Goal: Obtain resource: Download file/media

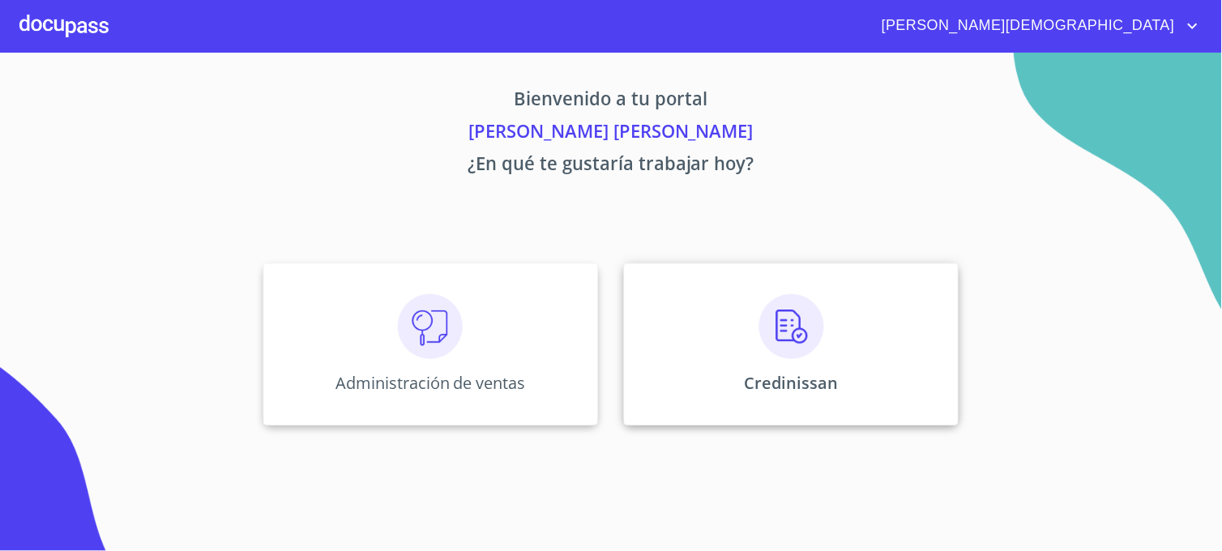
click at [708, 397] on div "Credinissan" at bounding box center [791, 344] width 335 height 162
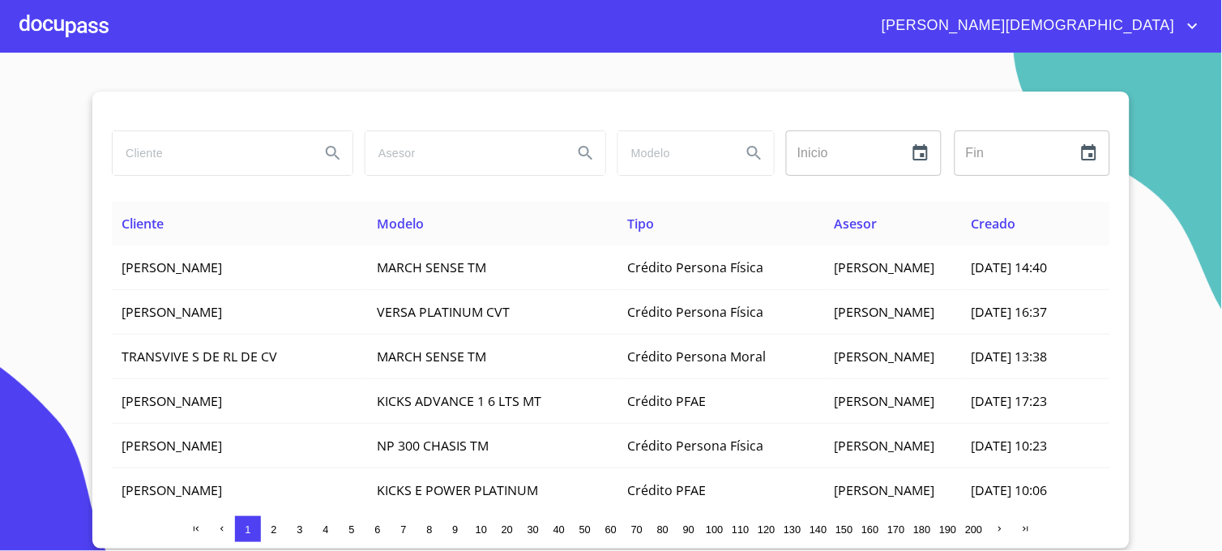
click at [178, 157] on input "search" at bounding box center [210, 153] width 195 height 44
type input "[PERSON_NAME]"
click at [336, 157] on icon "Search" at bounding box center [333, 153] width 14 height 14
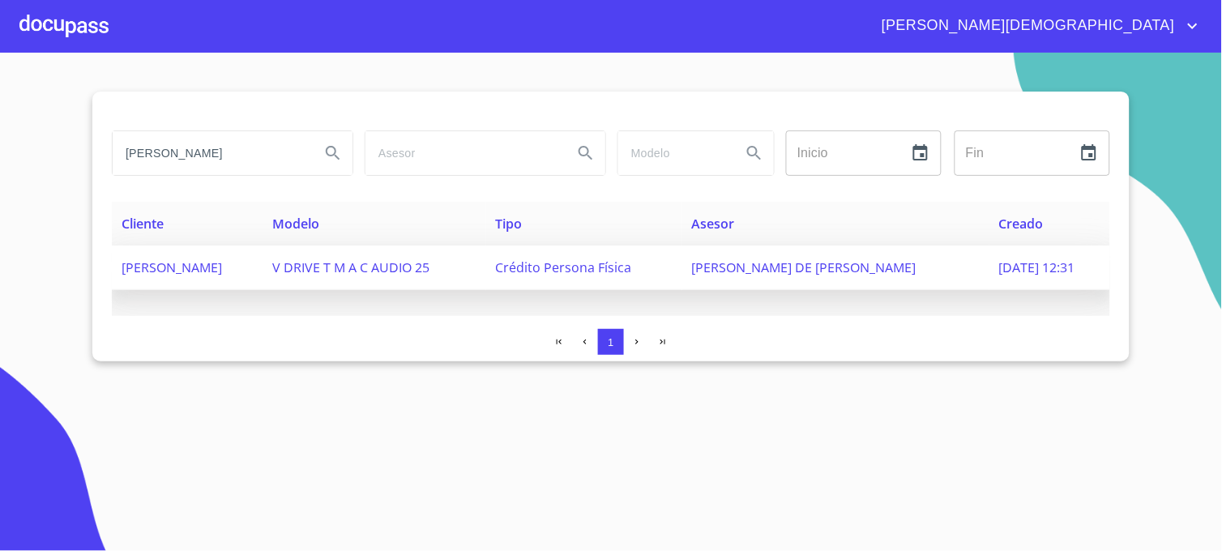
click at [887, 268] on span "JOSÉ DE JESÚS HERNÁNDEZ IBARRA" at bounding box center [804, 268] width 225 height 18
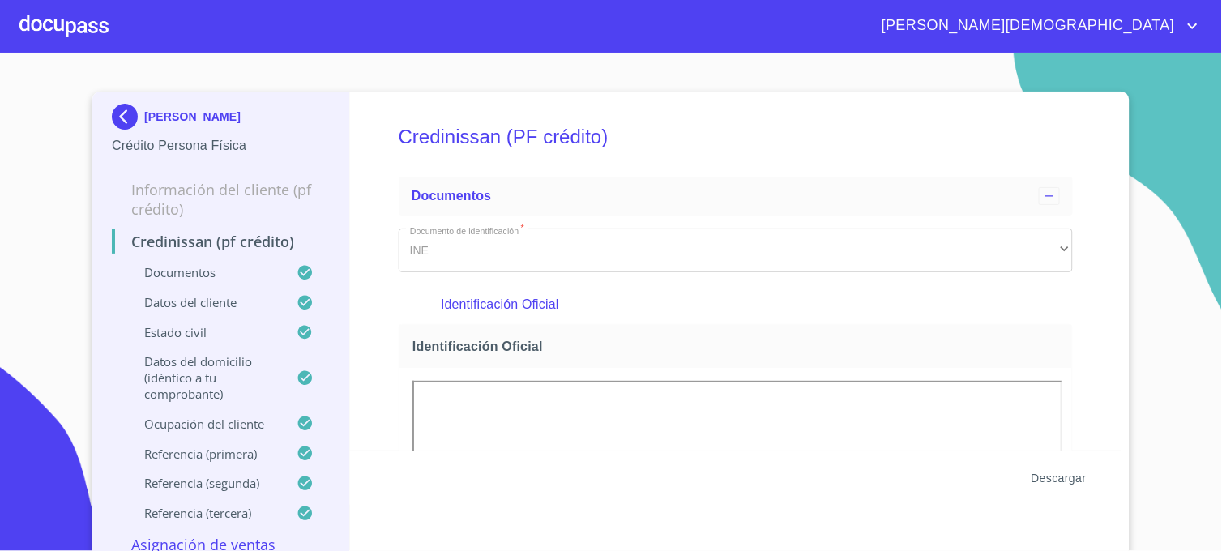
click at [1052, 479] on span "Descargar" at bounding box center [1059, 479] width 55 height 20
click at [115, 118] on img at bounding box center [128, 117] width 32 height 26
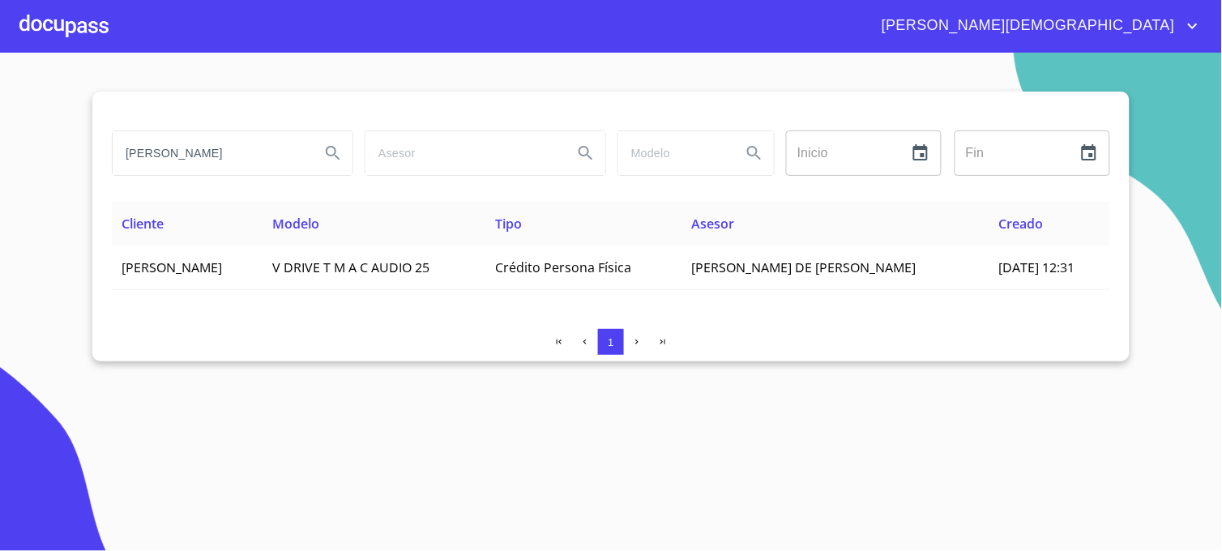
drag, startPoint x: 264, startPoint y: 156, endPoint x: -4, endPoint y: 171, distance: 268.8
click at [0, 171] on html "MARIA DE JESUS bayardo magallon Inicio ​ Fin ​ Cliente Modelo Tipo Asesor Cread…" at bounding box center [611, 275] width 1222 height 551
type input "MIRANDA LOPEZ"
click at [349, 155] on button "Search" at bounding box center [333, 153] width 39 height 39
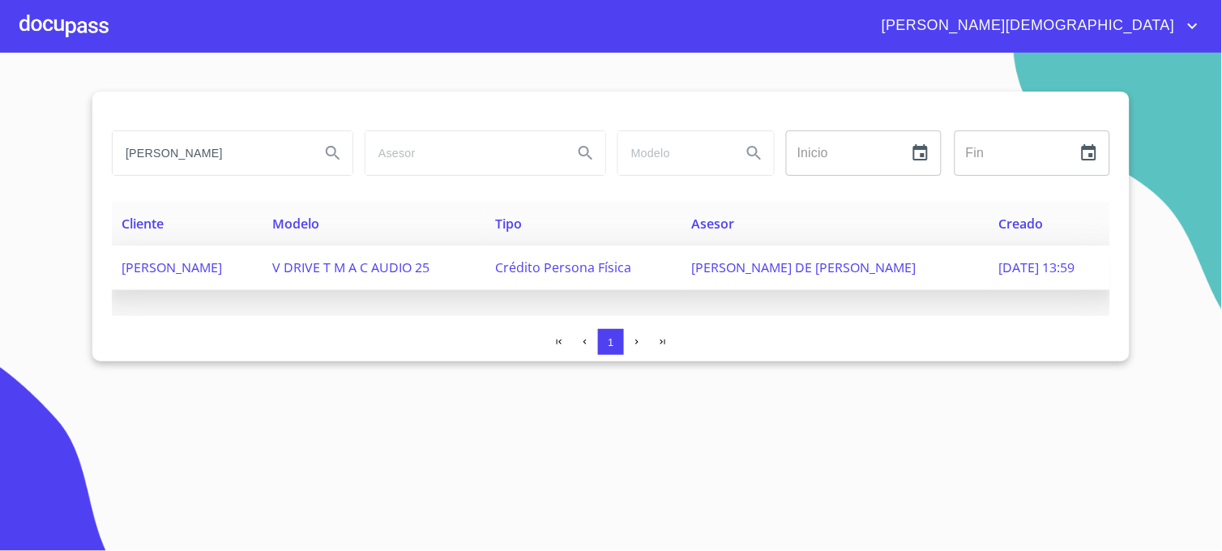
click at [823, 270] on span "JOSÉ DE JESÚS HERNÁNDEZ IBARRA" at bounding box center [804, 268] width 225 height 18
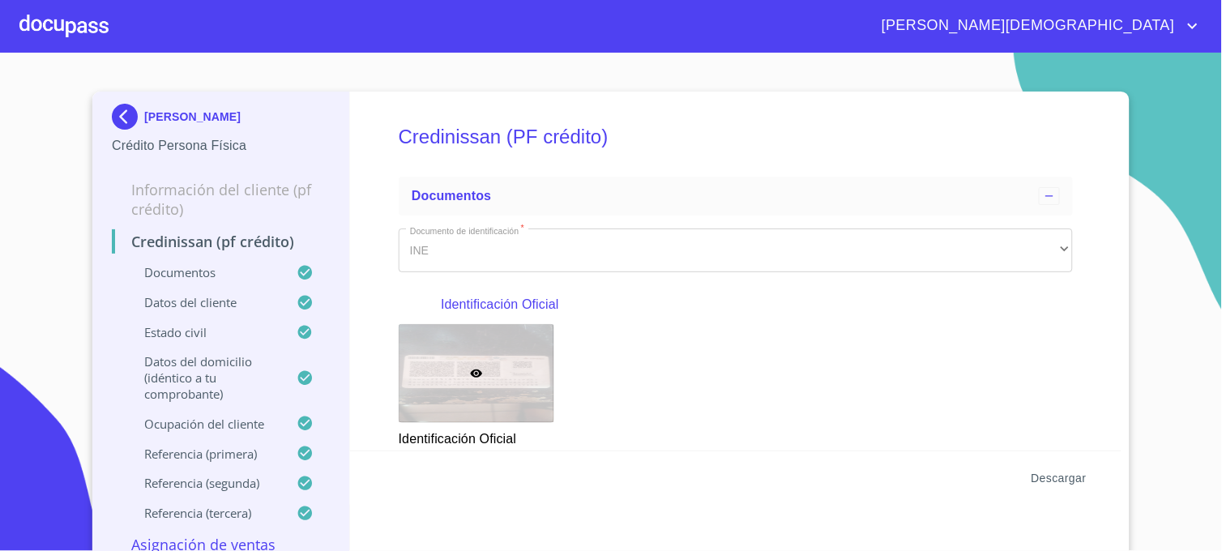
click at [1060, 476] on span "Descargar" at bounding box center [1059, 479] width 55 height 20
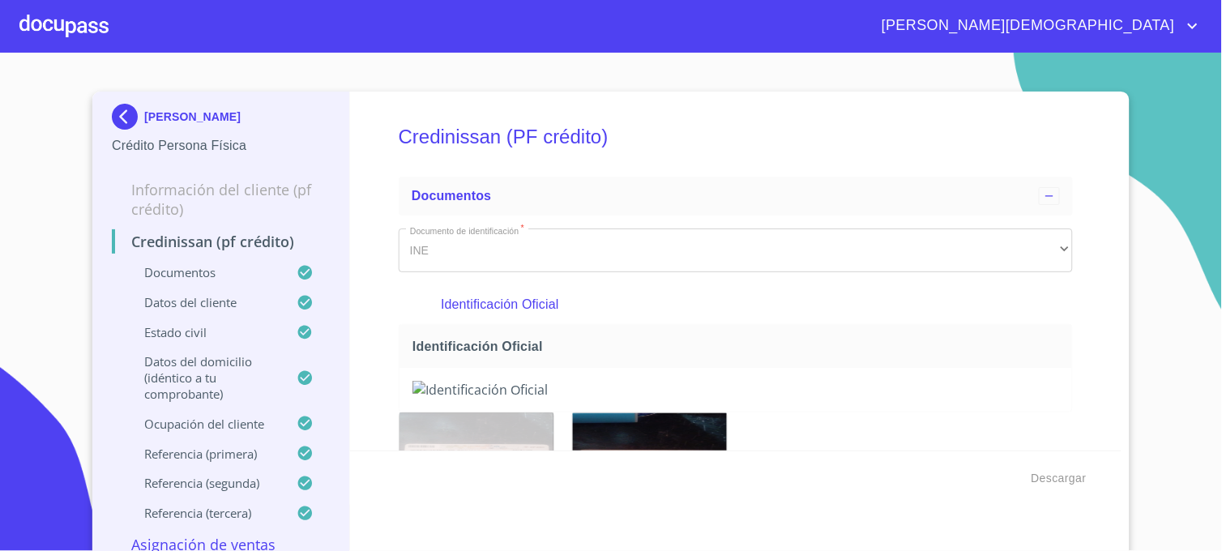
click at [119, 119] on img at bounding box center [128, 117] width 32 height 26
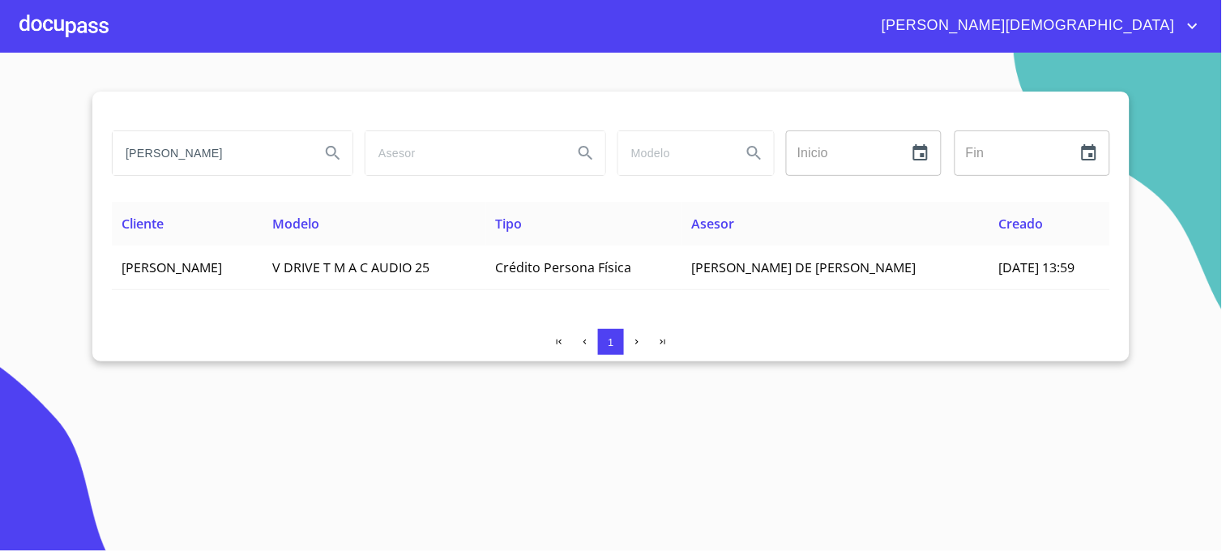
drag, startPoint x: 248, startPoint y: 157, endPoint x: -2, endPoint y: 161, distance: 249.7
click at [0, 161] on html "MARIA DE JESUS MIRANDA LOPEZ Inicio ​ Fin ​ Cliente Modelo Tipo Asesor Creado R…" at bounding box center [611, 275] width 1222 height 551
type input "asesores juridicos gork"
click at [337, 163] on icon "Search" at bounding box center [332, 152] width 19 height 19
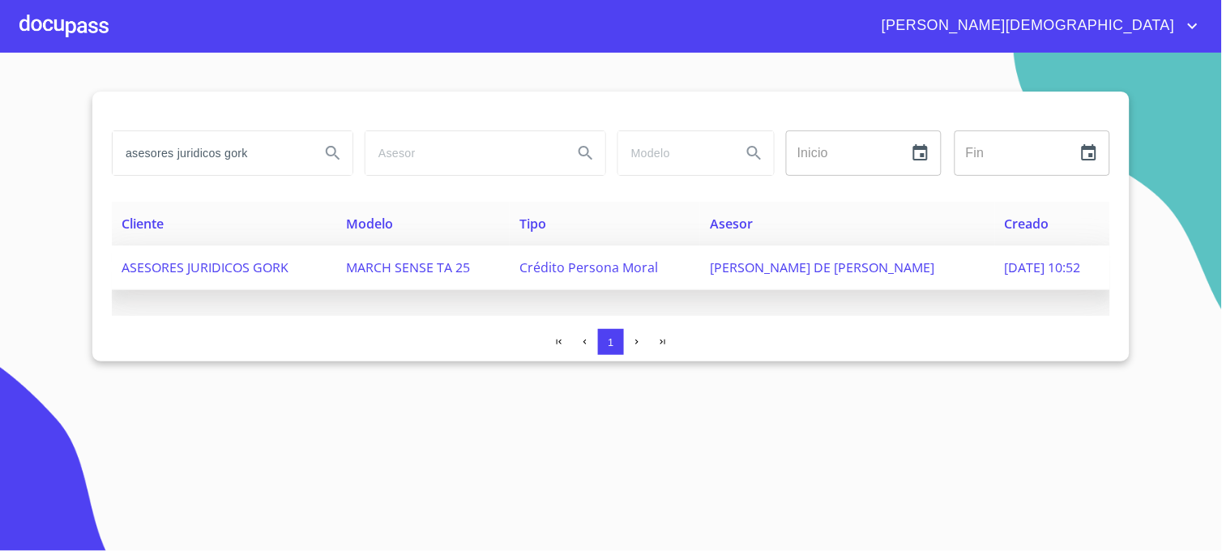
click at [642, 262] on span "Crédito Persona Moral" at bounding box center [589, 268] width 139 height 18
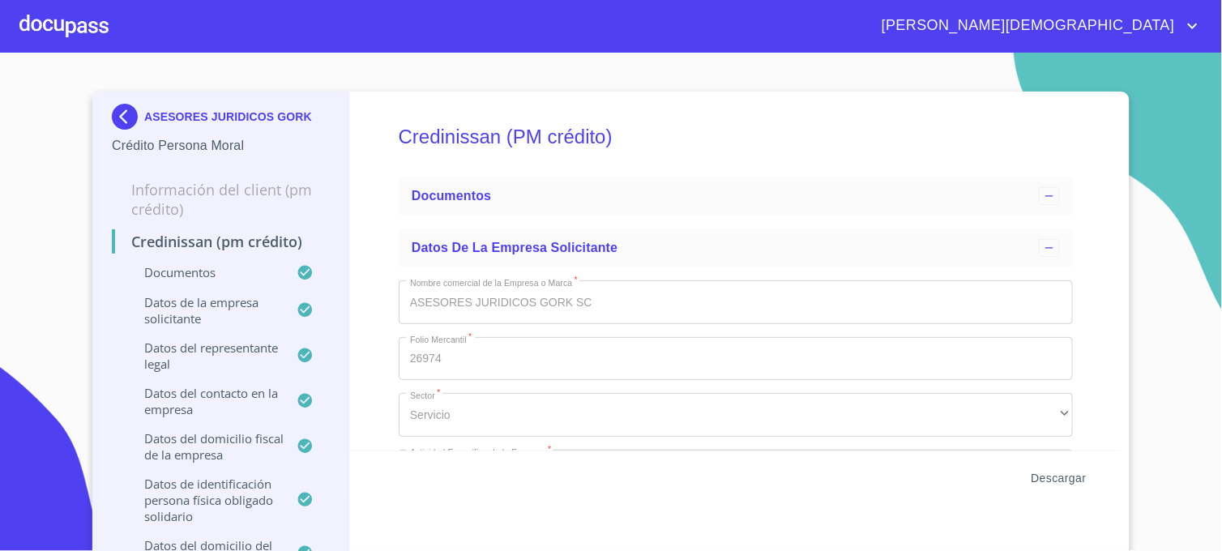
type input "27 de mar. de 1980"
click at [1051, 476] on span "Descargar" at bounding box center [1059, 479] width 55 height 20
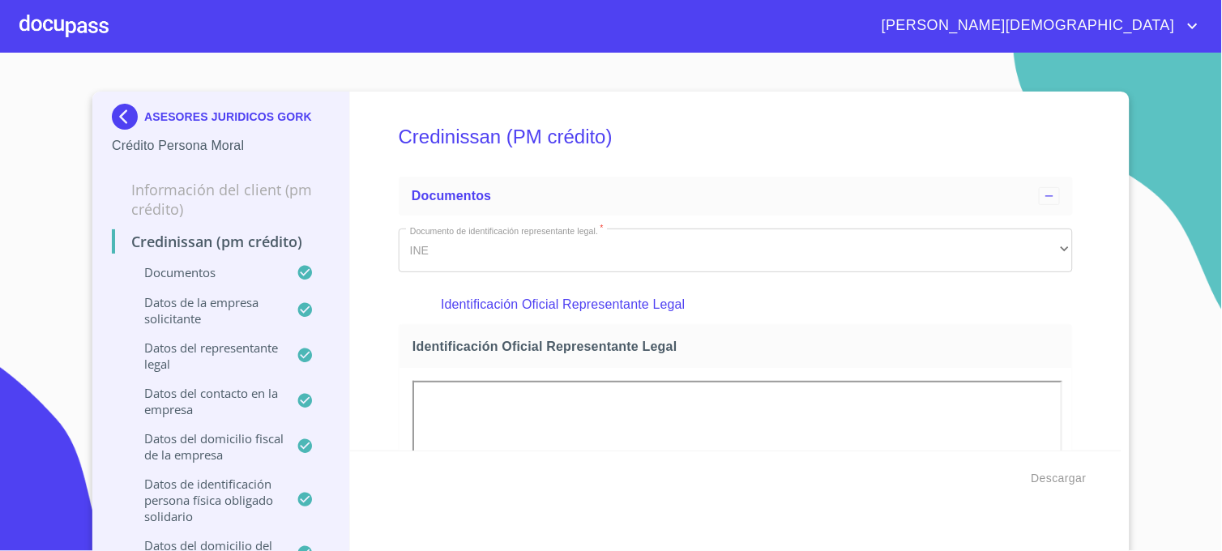
click at [116, 116] on img at bounding box center [128, 117] width 32 height 26
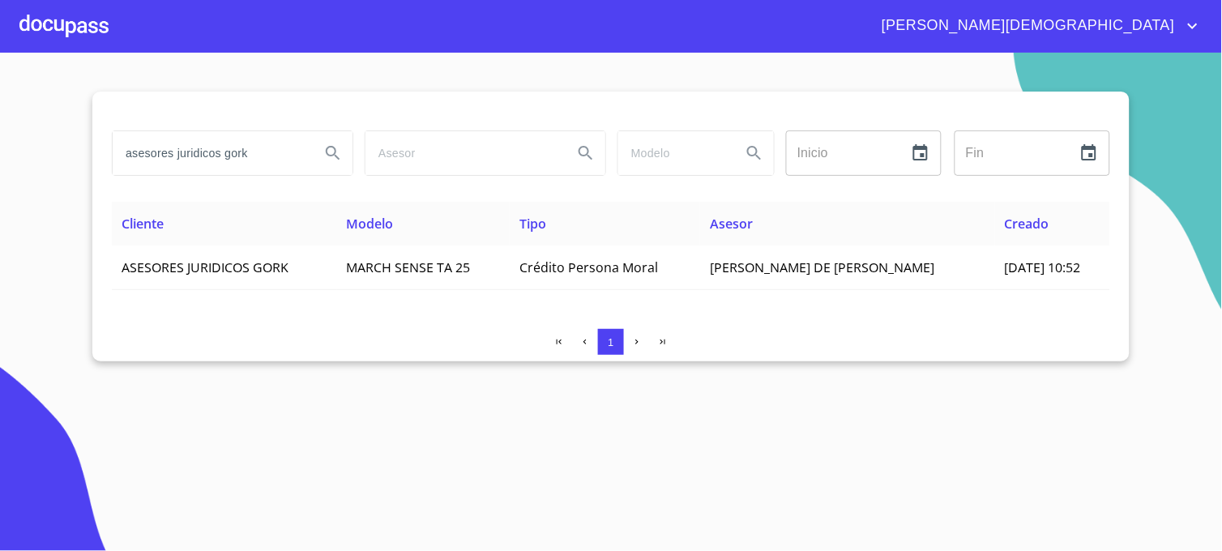
drag, startPoint x: 259, startPoint y: 154, endPoint x: 75, endPoint y: 168, distance: 185.3
click at [75, 168] on section "asesores juridicos gork Inicio ​ Fin ​ Cliente Modelo Tipo Asesor Creado ASESOR…" at bounding box center [611, 302] width 1222 height 499
click at [352, 156] on button "Search" at bounding box center [333, 153] width 39 height 39
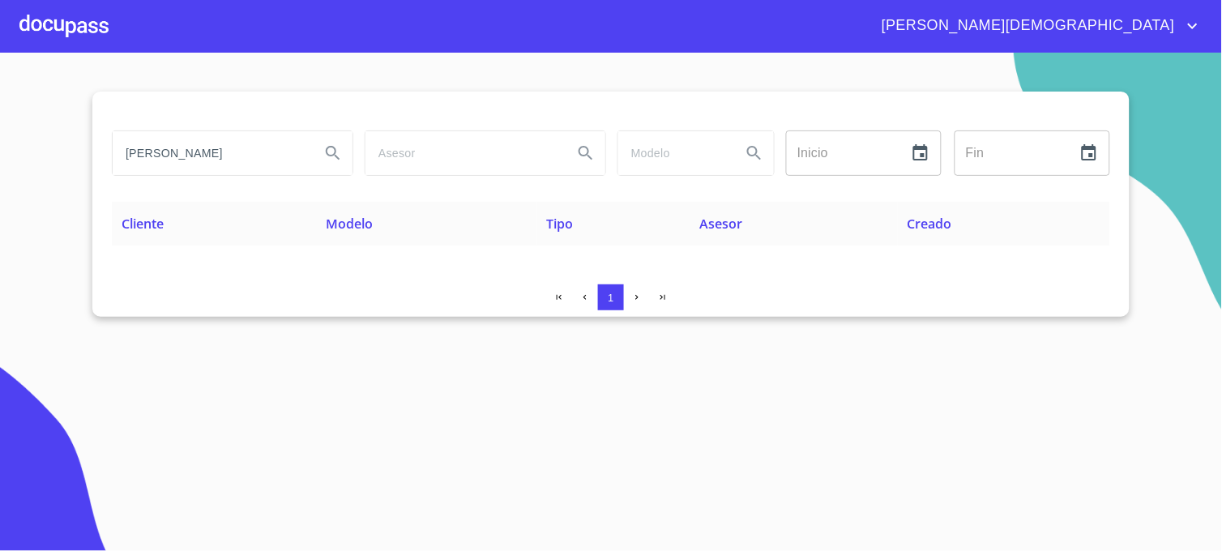
drag, startPoint x: 235, startPoint y: 156, endPoint x: -4, endPoint y: 130, distance: 240.5
click at [0, 130] on html "MARIA DE JESUS garcia meza diego Inicio ​ Fin ​ Cliente Modelo Tipo Asesor Crea…" at bounding box center [611, 275] width 1222 height 551
type input "[PERSON_NAME]"
click at [332, 152] on icon "Search" at bounding box center [332, 152] width 19 height 19
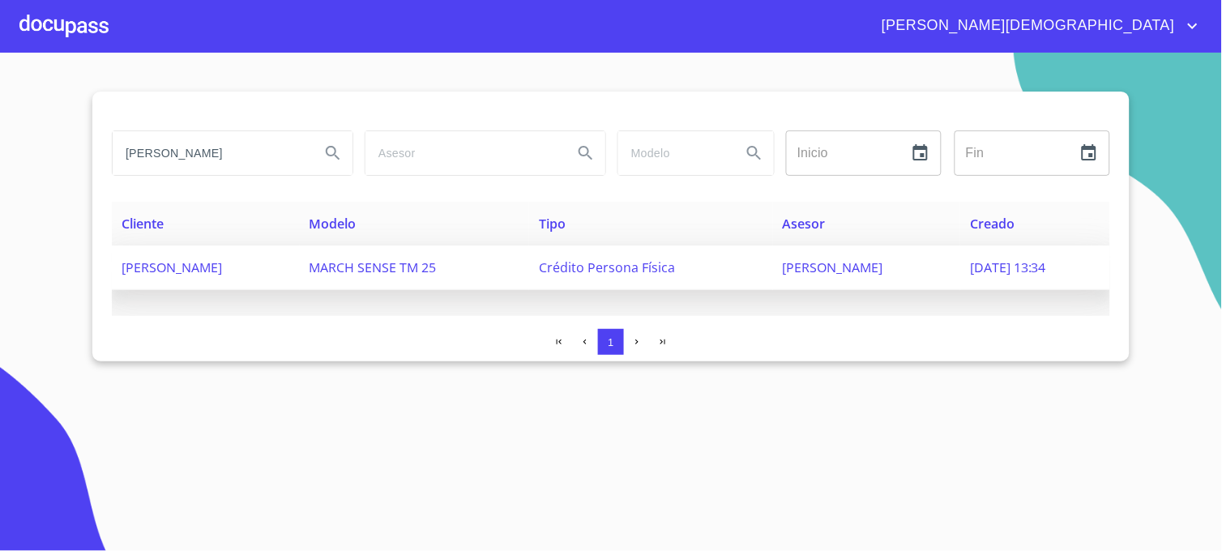
click at [848, 266] on span "[PERSON_NAME] [PERSON_NAME]" at bounding box center [833, 268] width 101 height 18
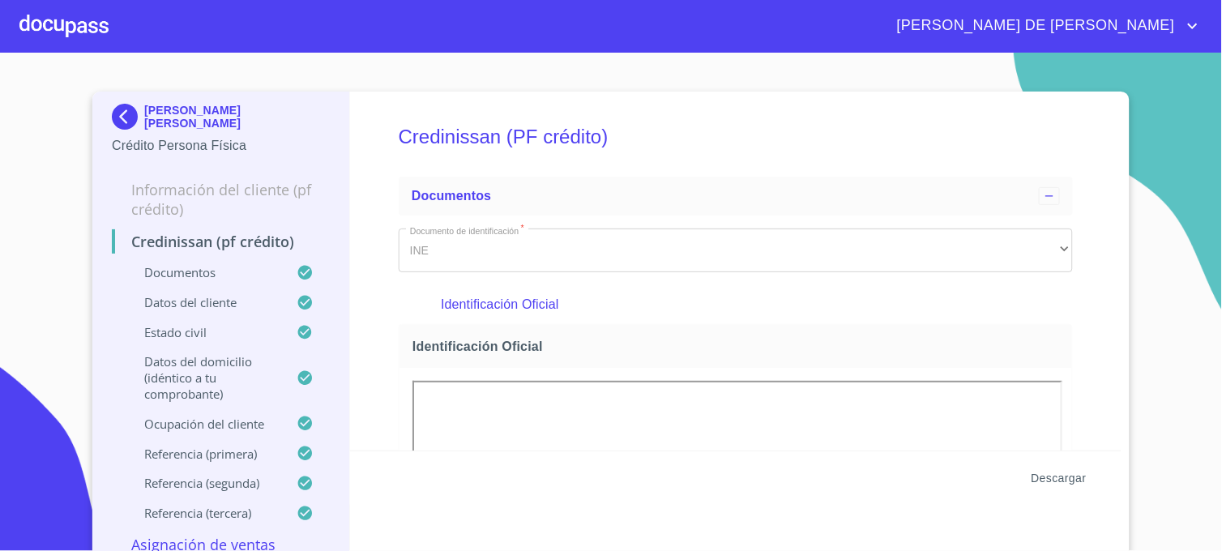
click at [1071, 482] on span "Descargar" at bounding box center [1059, 479] width 55 height 20
click at [112, 116] on img at bounding box center [128, 117] width 32 height 26
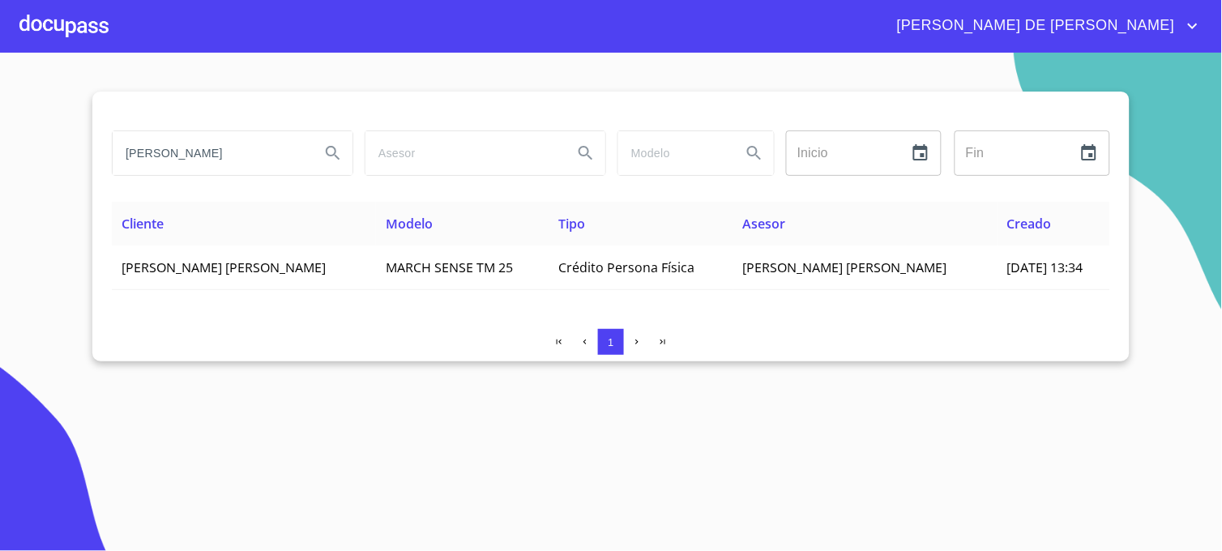
drag, startPoint x: 282, startPoint y: 154, endPoint x: -4, endPoint y: 147, distance: 286.3
click at [0, 147] on html "[PERSON_NAME] DE [PERSON_NAME] Inicio ​ Fin ​ Cliente Modelo Tipo Asesor Creado…" at bounding box center [611, 275] width 1222 height 551
type input "[PERSON_NAME]"
click at [324, 152] on icon "Search" at bounding box center [332, 152] width 19 height 19
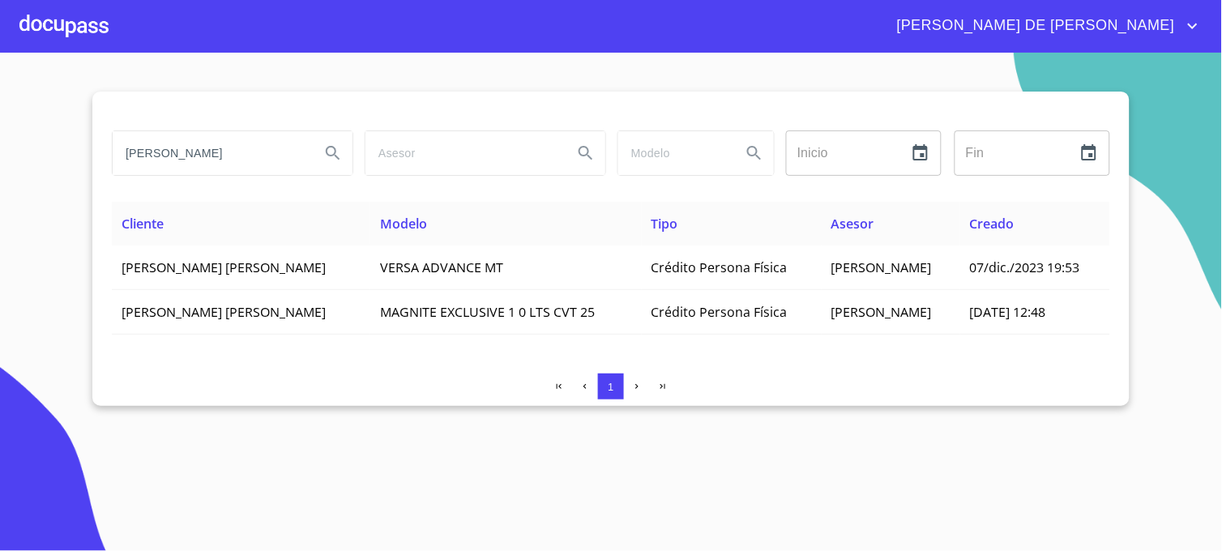
drag, startPoint x: 263, startPoint y: 148, endPoint x: 27, endPoint y: 154, distance: 236.8
click at [27, 154] on section "[PERSON_NAME] Inicio ​ Fin ​ Cliente Modelo Tipo Asesor Creado [PERSON_NAME] [P…" at bounding box center [611, 302] width 1222 height 499
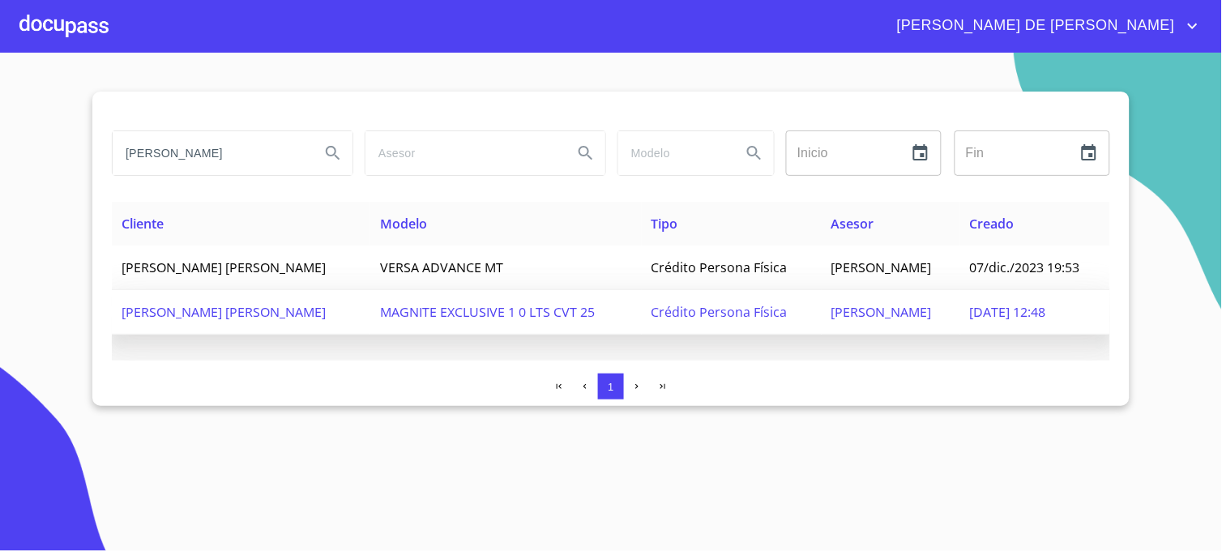
click at [998, 311] on span "[DATE] 12:48" at bounding box center [1008, 312] width 76 height 18
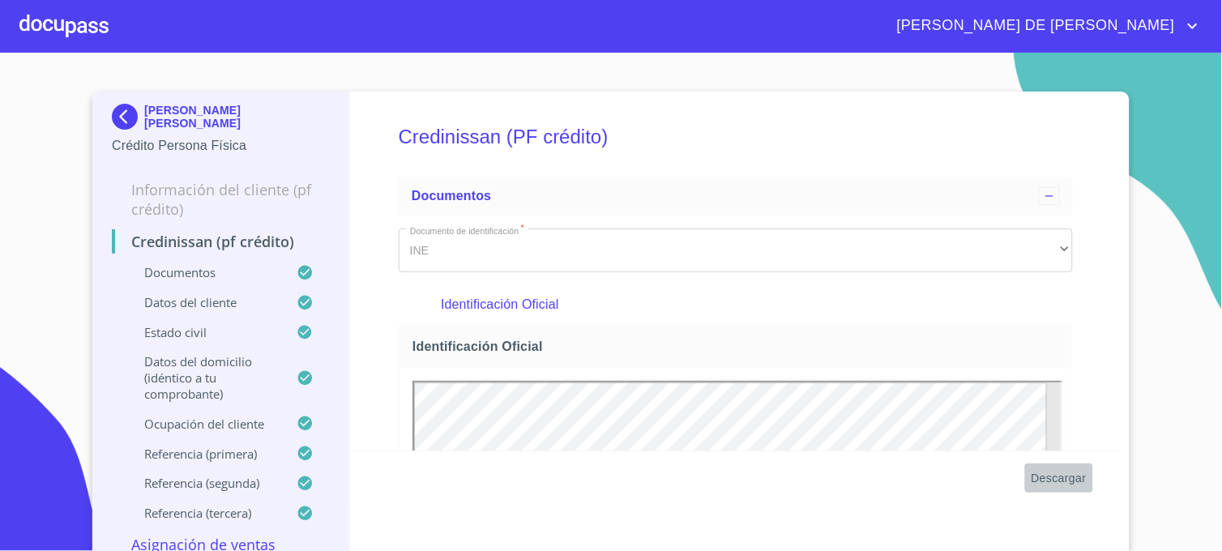
click at [1042, 481] on span "Descargar" at bounding box center [1059, 479] width 55 height 20
click at [125, 120] on img at bounding box center [128, 117] width 32 height 26
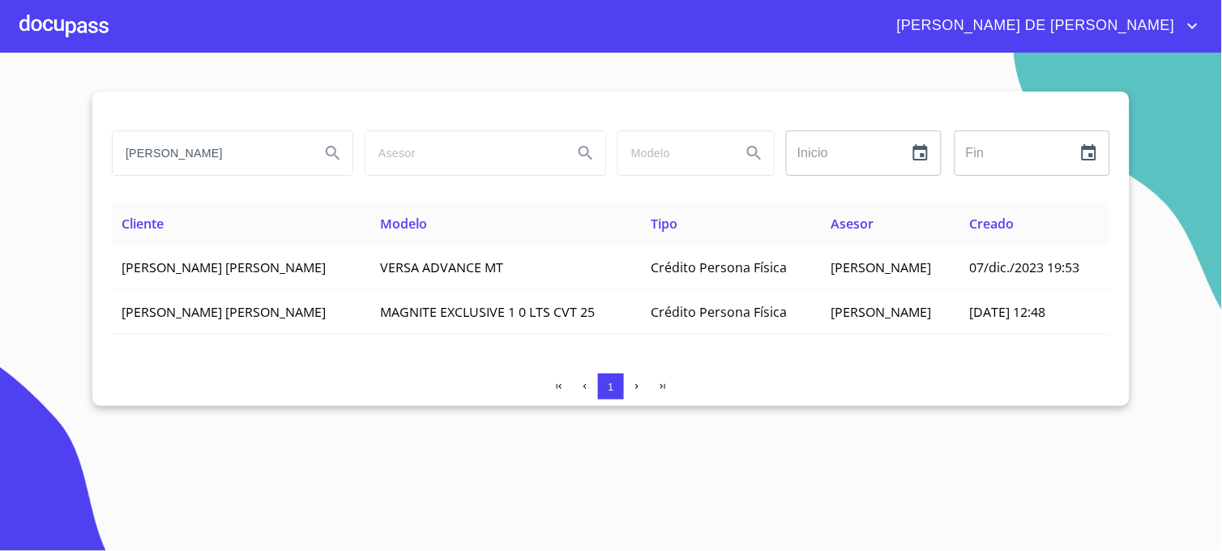
drag, startPoint x: 264, startPoint y: 161, endPoint x: 125, endPoint y: 165, distance: 139.5
click at [125, 165] on input "[PERSON_NAME]" at bounding box center [210, 153] width 195 height 44
type input "[PERSON_NAME]"
click at [322, 152] on button "Search" at bounding box center [333, 153] width 39 height 39
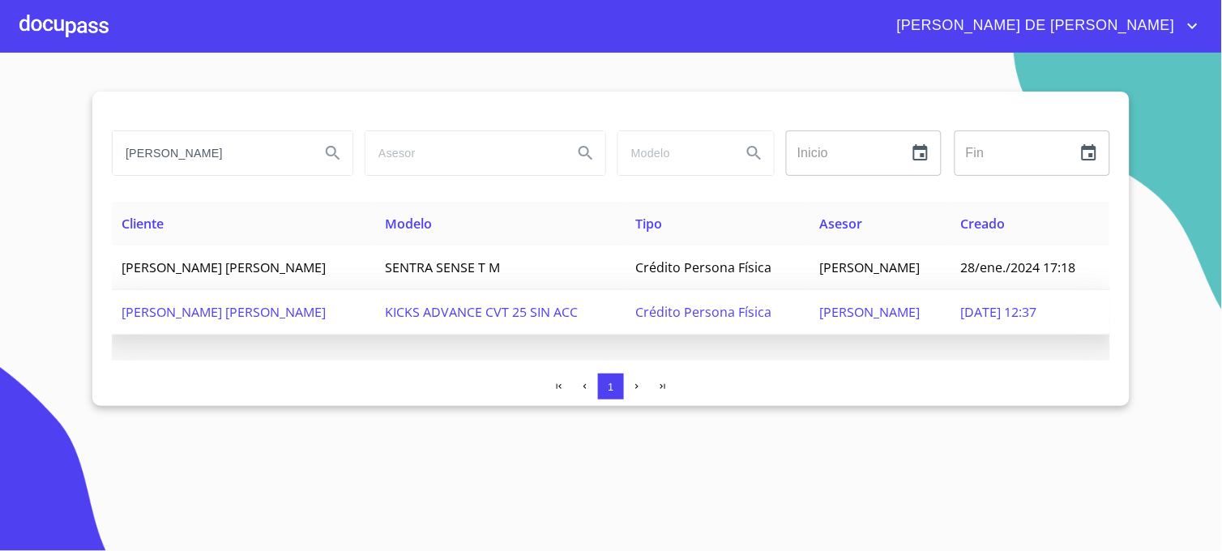
click at [820, 311] on span "[PERSON_NAME]" at bounding box center [870, 312] width 101 height 18
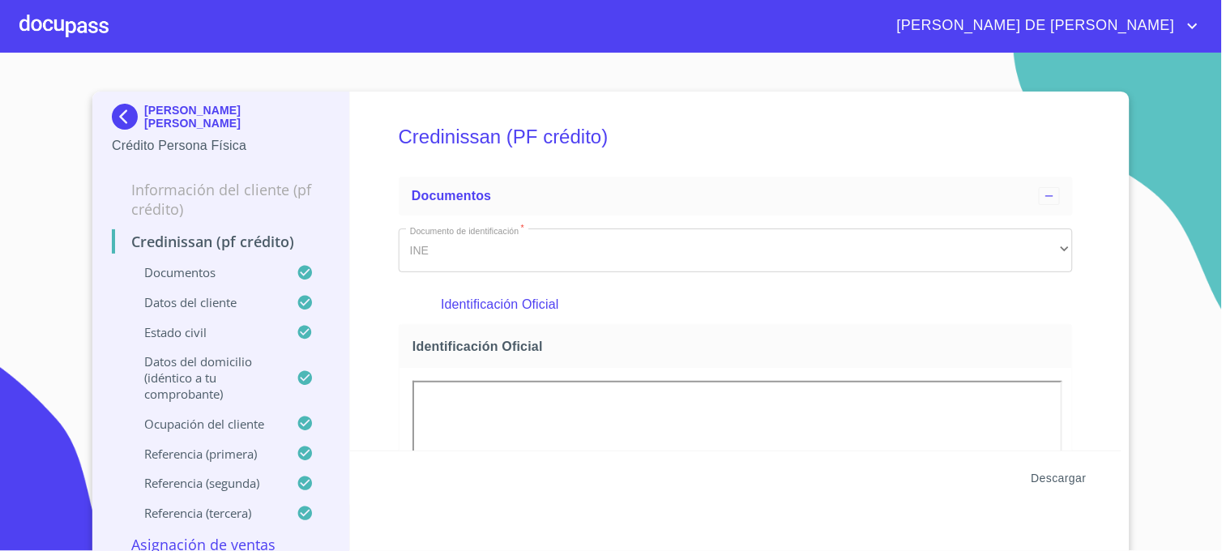
click at [1040, 478] on span "Descargar" at bounding box center [1059, 479] width 55 height 20
click at [117, 119] on img at bounding box center [128, 117] width 32 height 26
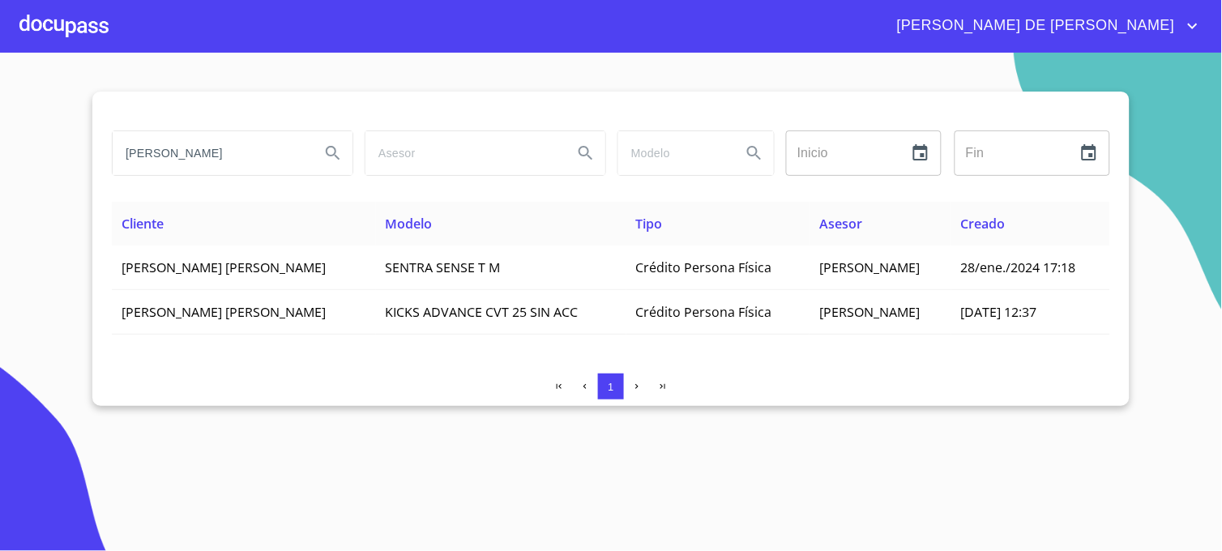
drag, startPoint x: 239, startPoint y: 159, endPoint x: 41, endPoint y: 152, distance: 197.9
click at [45, 154] on section "[PERSON_NAME] Inicio ​ Fin ​ Cliente Modelo Tipo Asesor Creado [PERSON_NAME] [P…" at bounding box center [611, 302] width 1222 height 499
type input "[PERSON_NAME]"
click at [333, 155] on icon "Search" at bounding box center [333, 153] width 14 height 14
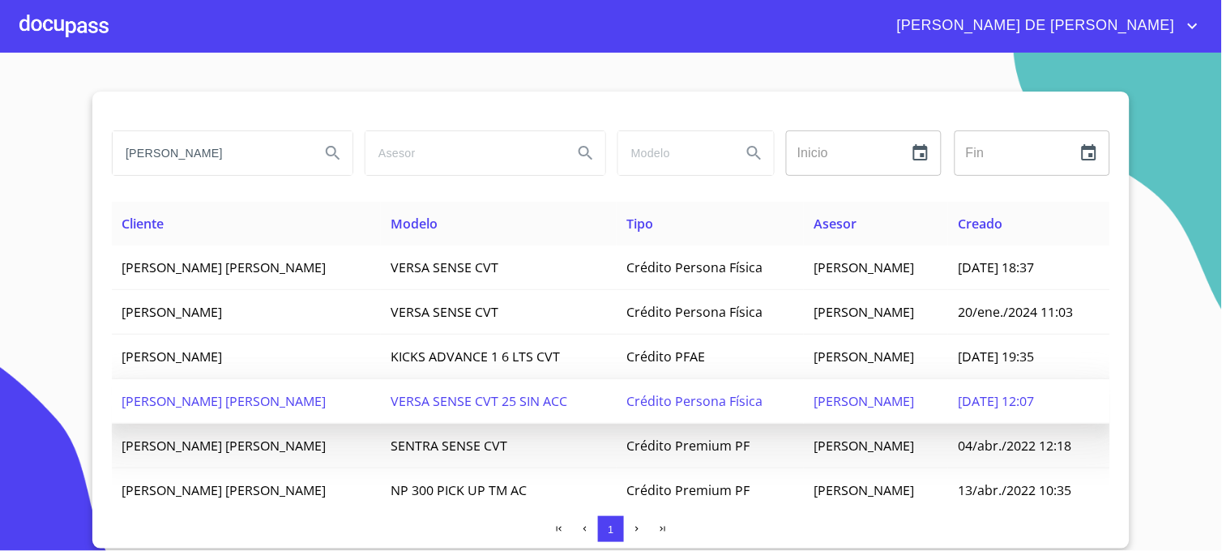
click at [994, 398] on span "[DATE] 12:07" at bounding box center [996, 401] width 76 height 18
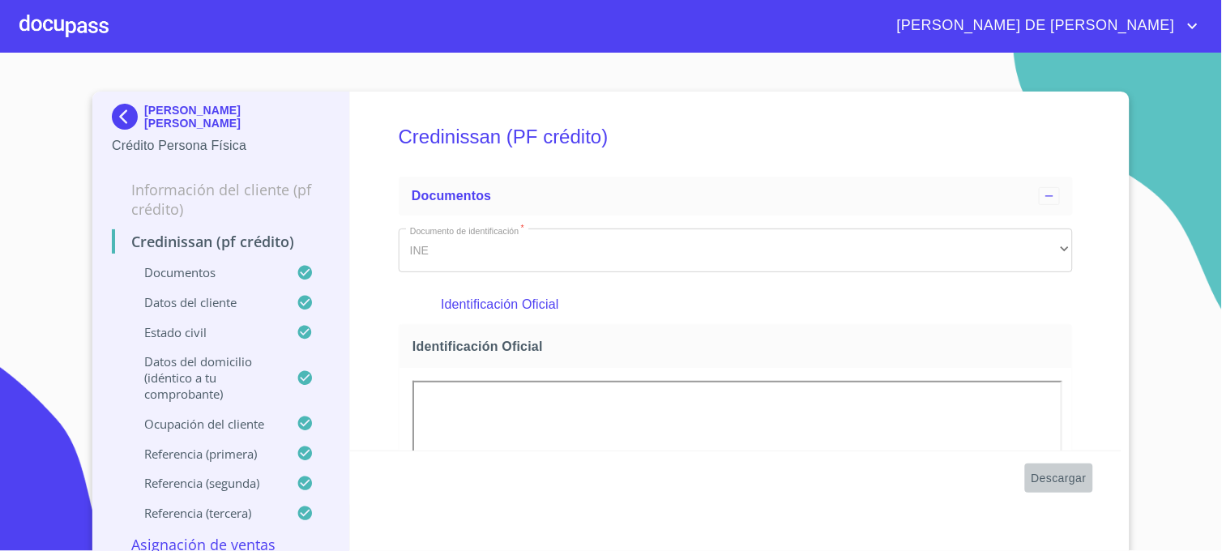
click at [1039, 480] on span "Descargar" at bounding box center [1059, 479] width 55 height 20
click at [112, 111] on img at bounding box center [128, 117] width 32 height 26
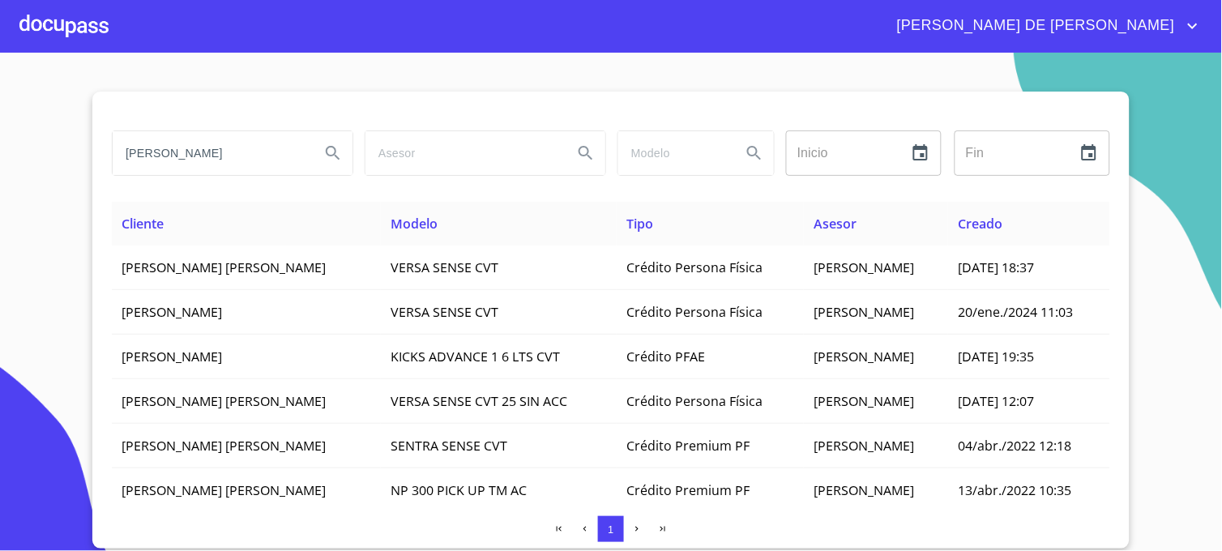
drag, startPoint x: 249, startPoint y: 158, endPoint x: 6, endPoint y: 164, distance: 242.5
click at [6, 164] on section "[PERSON_NAME] Inicio ​ Fin ​ Cliente Modelo Tipo Asesor Creado [PERSON_NAME] [P…" at bounding box center [611, 302] width 1222 height 499
type input "[PERSON_NAME]"
click at [336, 155] on icon "Search" at bounding box center [332, 152] width 19 height 19
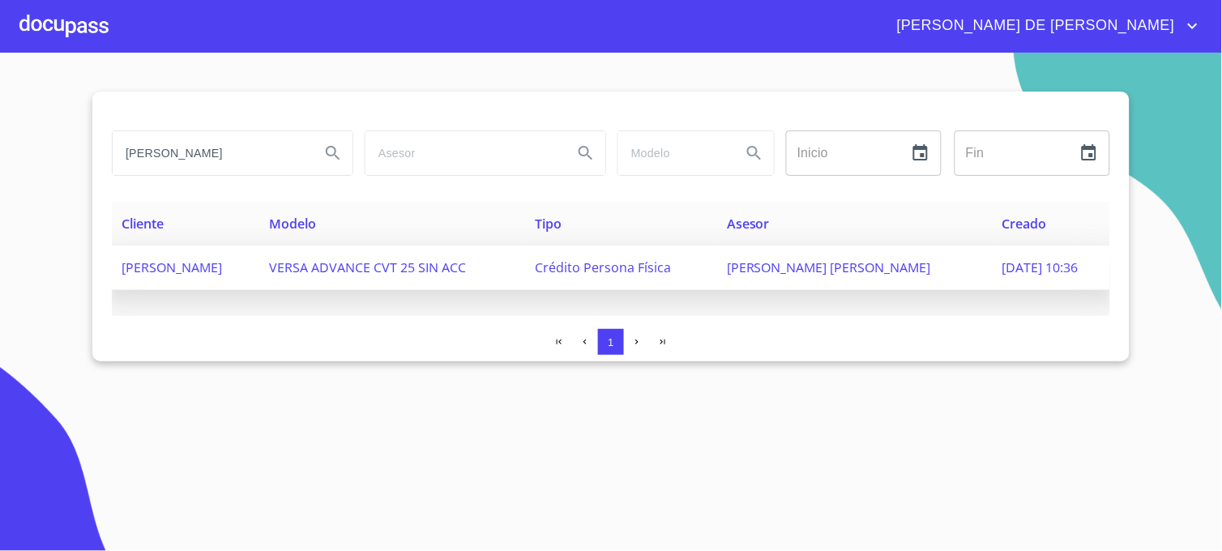
click at [888, 272] on span "[PERSON_NAME] [PERSON_NAME]" at bounding box center [829, 268] width 204 height 18
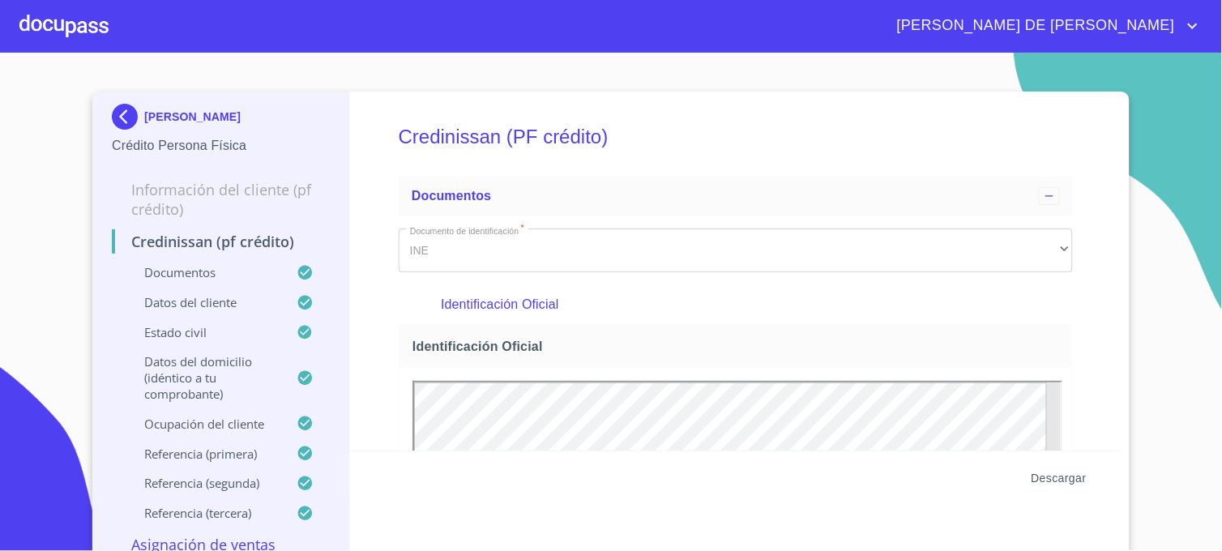
click at [1063, 478] on span "Descargar" at bounding box center [1059, 479] width 55 height 20
drag, startPoint x: 1190, startPoint y: 183, endPoint x: 1159, endPoint y: 149, distance: 45.9
click at [1190, 183] on section "[PERSON_NAME] Persona Física Información del cliente (PF crédito) Credinissan (…" at bounding box center [611, 302] width 1222 height 499
click at [123, 108] on img at bounding box center [128, 117] width 32 height 26
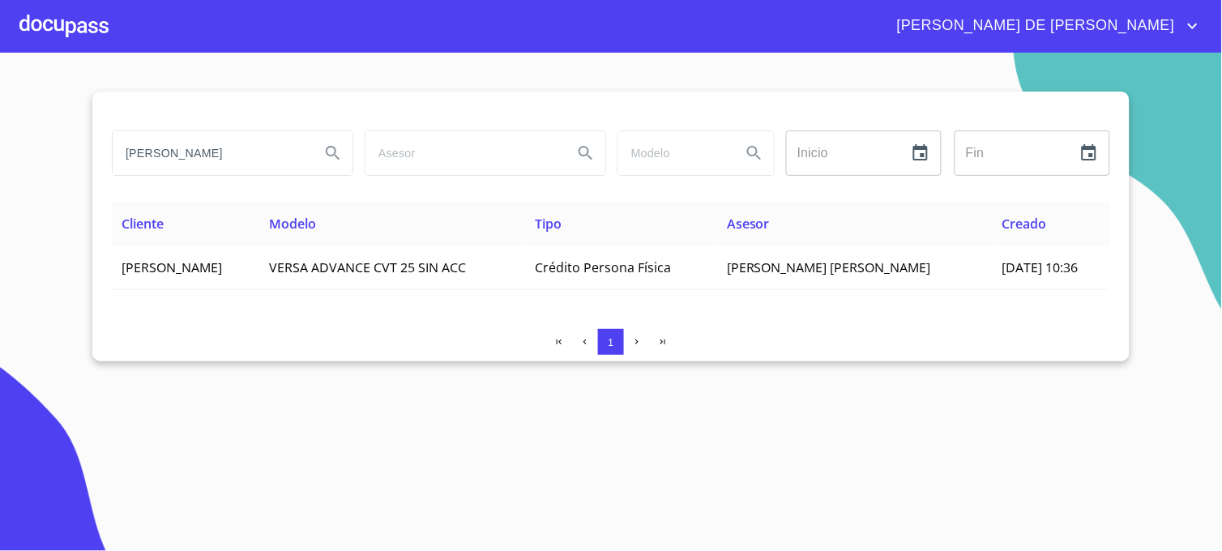
drag, startPoint x: 297, startPoint y: 157, endPoint x: -4, endPoint y: 165, distance: 300.8
click at [0, 165] on html "[PERSON_NAME] DE [PERSON_NAME] Inicio ​ Fin ​ Cliente Modelo Tipo Asesor Creado…" at bounding box center [611, 275] width 1222 height 551
type input "[PERSON_NAME]"
click at [344, 152] on button "Search" at bounding box center [333, 153] width 39 height 39
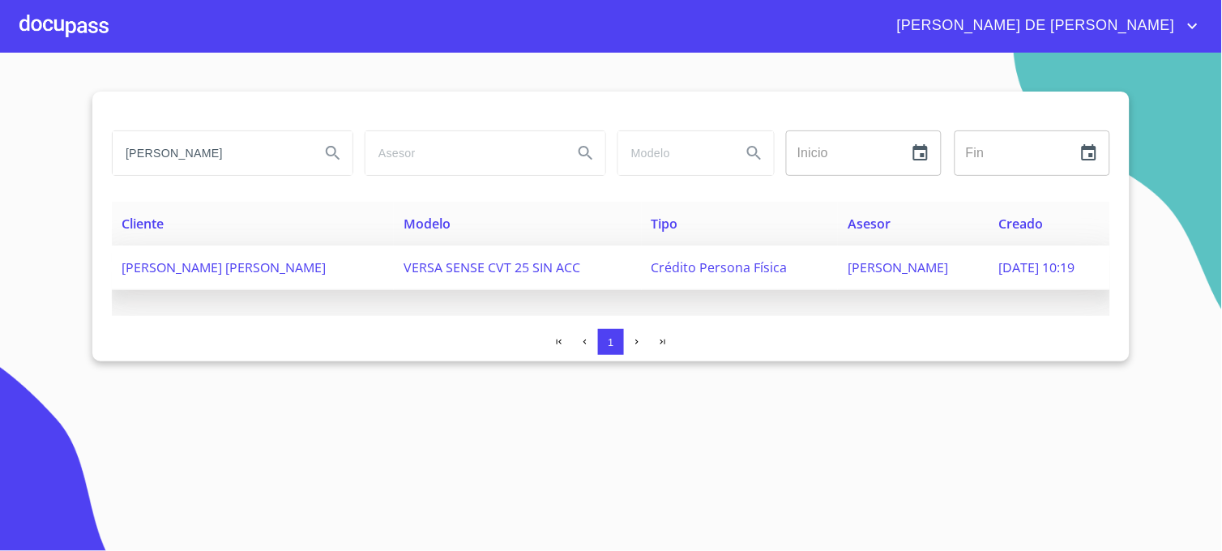
click at [902, 269] on span "[PERSON_NAME]" at bounding box center [898, 268] width 101 height 18
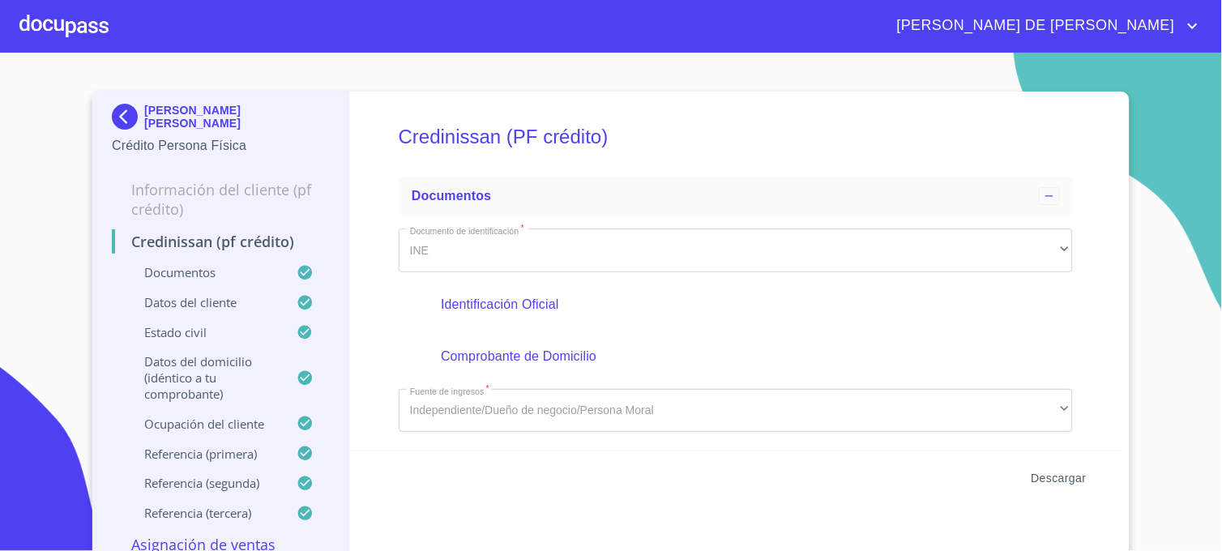
click at [1059, 481] on span "Descargar" at bounding box center [1059, 479] width 55 height 20
